Goal: Information Seeking & Learning: Learn about a topic

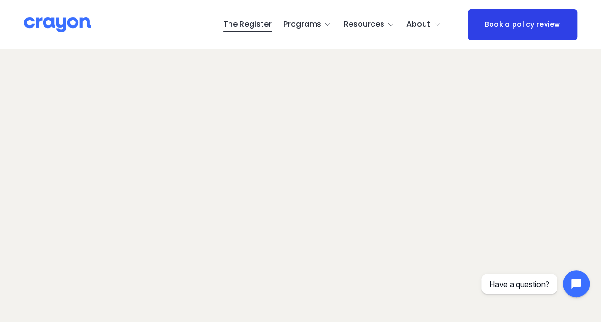
click at [78, 25] on img at bounding box center [57, 24] width 67 height 17
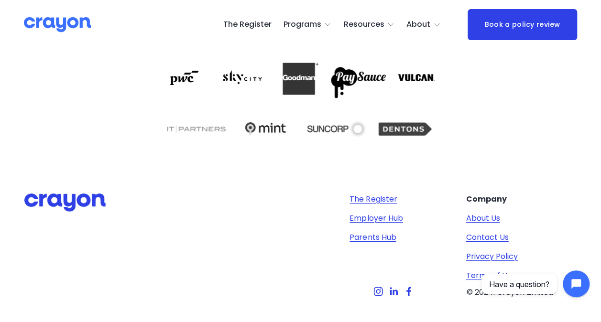
scroll to position [1628, 0]
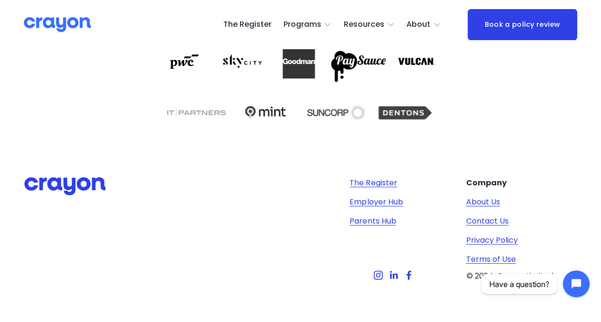
click at [385, 222] on link "Parents Hub" at bounding box center [373, 221] width 46 height 11
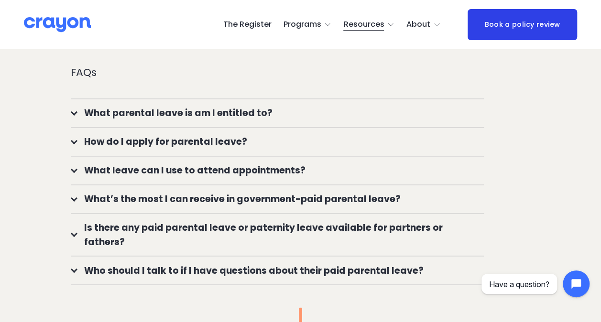
scroll to position [670, 0]
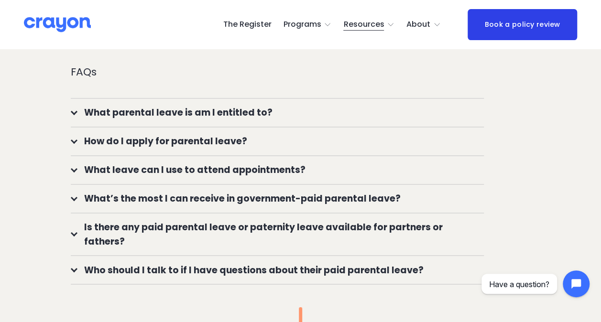
click at [277, 213] on button "What’s the most I can receive in government-paid parental leave?" at bounding box center [278, 199] width 414 height 28
